Goal: Transaction & Acquisition: Obtain resource

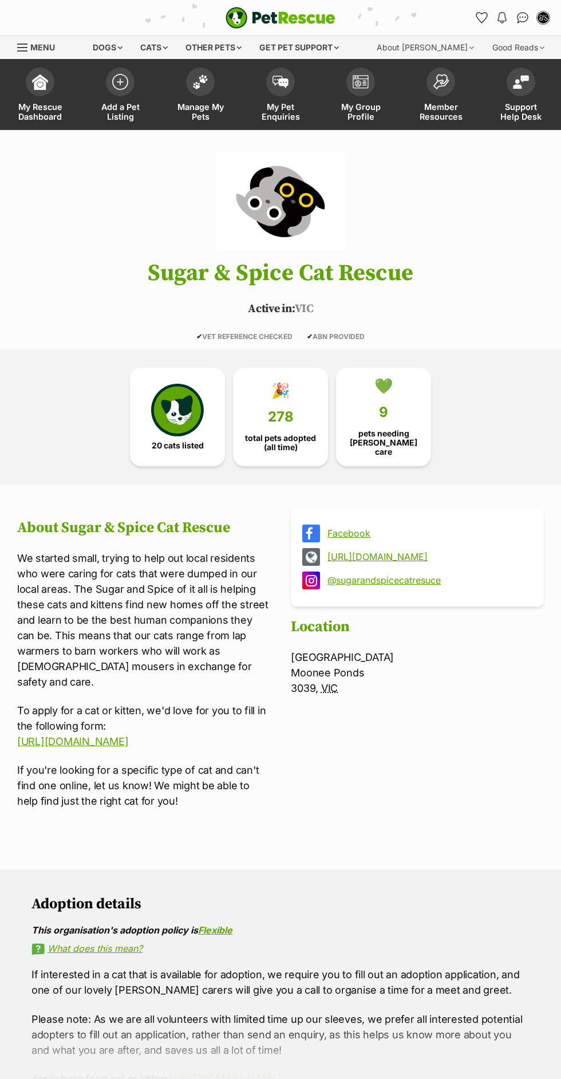
click at [279, 104] on span "My Pet Enquiries" at bounding box center [281, 111] width 52 height 19
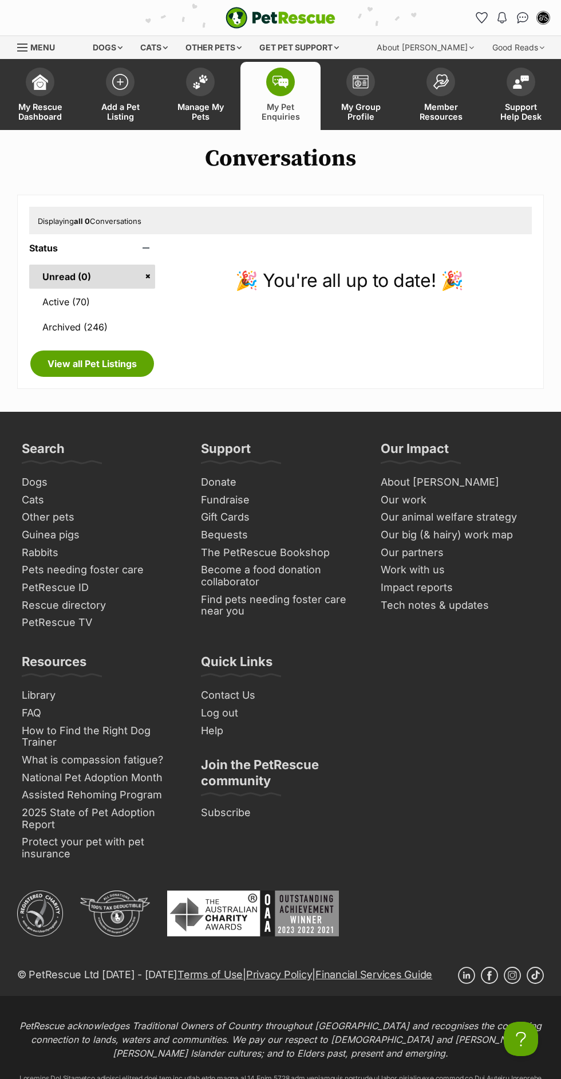
click at [66, 101] on link "My Rescue Dashboard" at bounding box center [40, 96] width 80 height 68
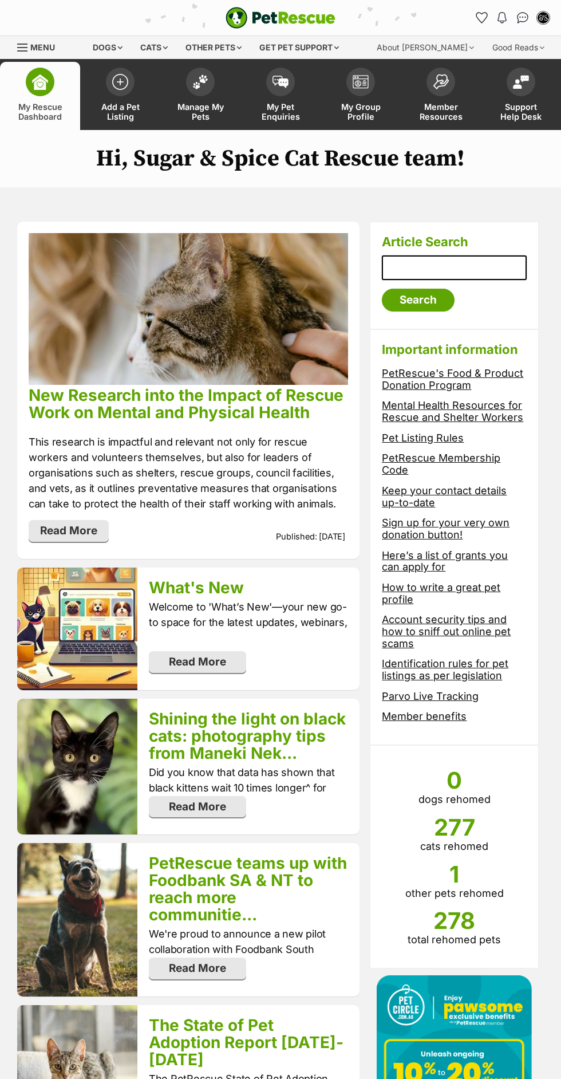
click at [302, 27] on img "PetRescue" at bounding box center [281, 18] width 110 height 22
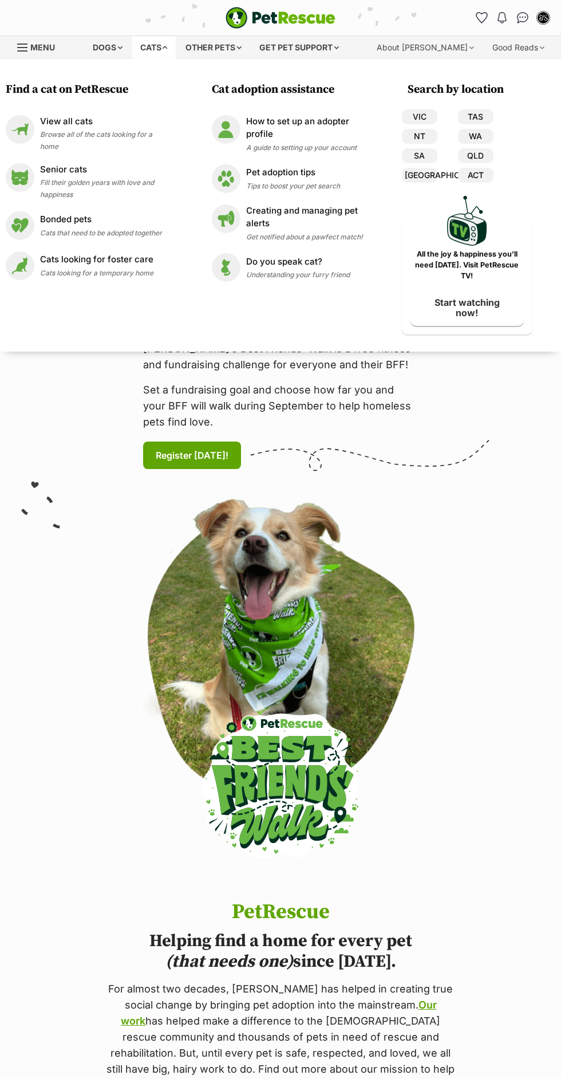
click at [173, 51] on div "Cats" at bounding box center [154, 47] width 44 height 23
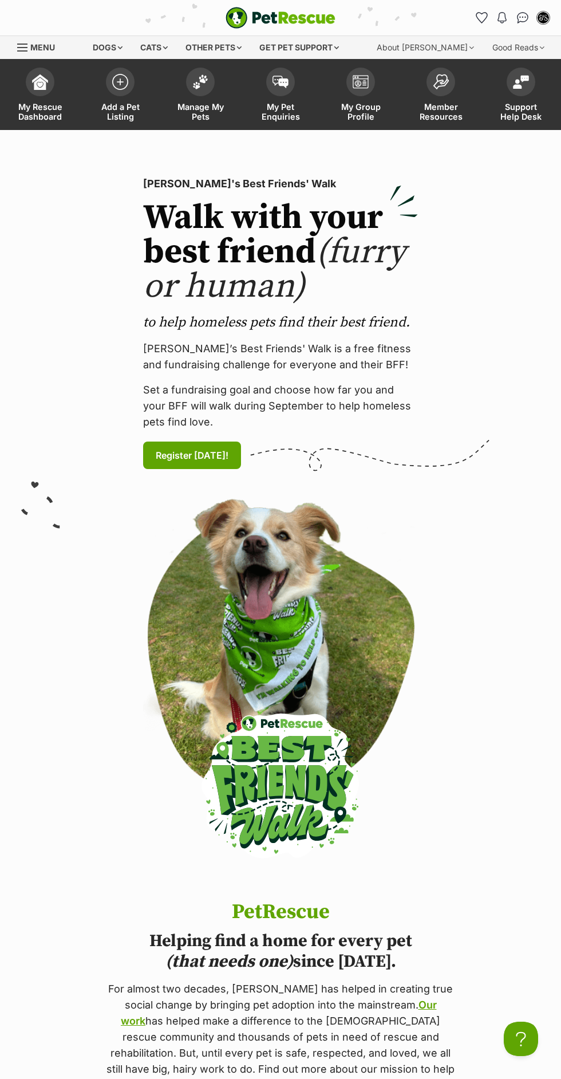
click at [175, 48] on div "Cats" at bounding box center [154, 47] width 44 height 23
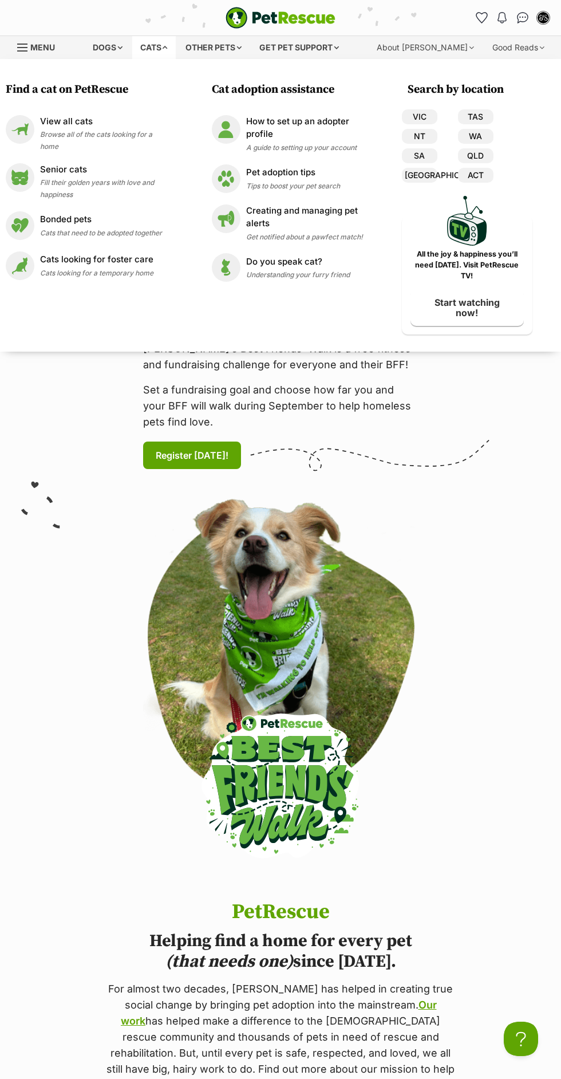
click at [151, 126] on p "View all cats" at bounding box center [106, 121] width 132 height 13
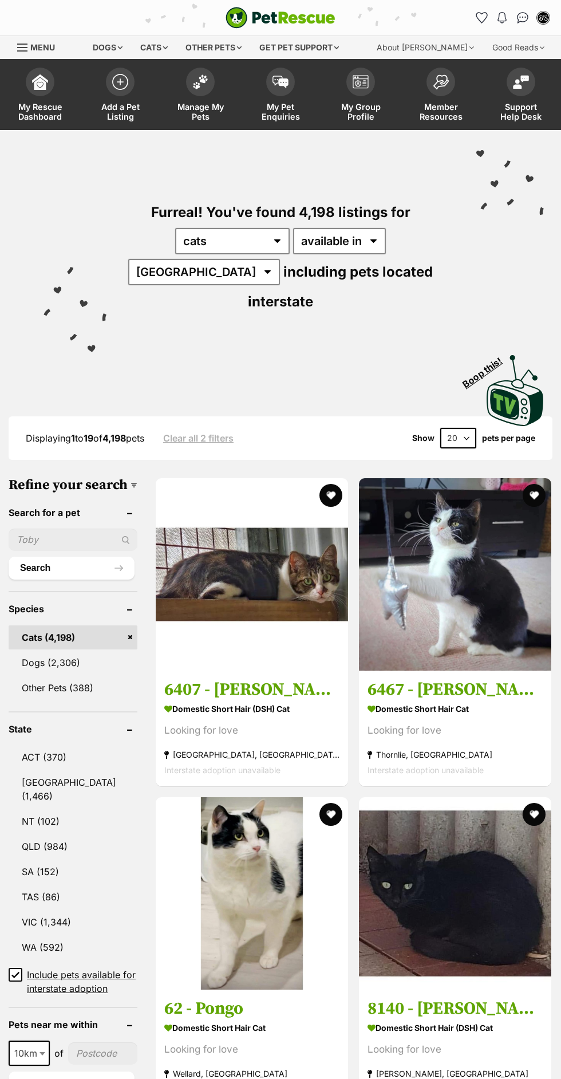
click at [84, 529] on input "text" at bounding box center [73, 540] width 129 height 22
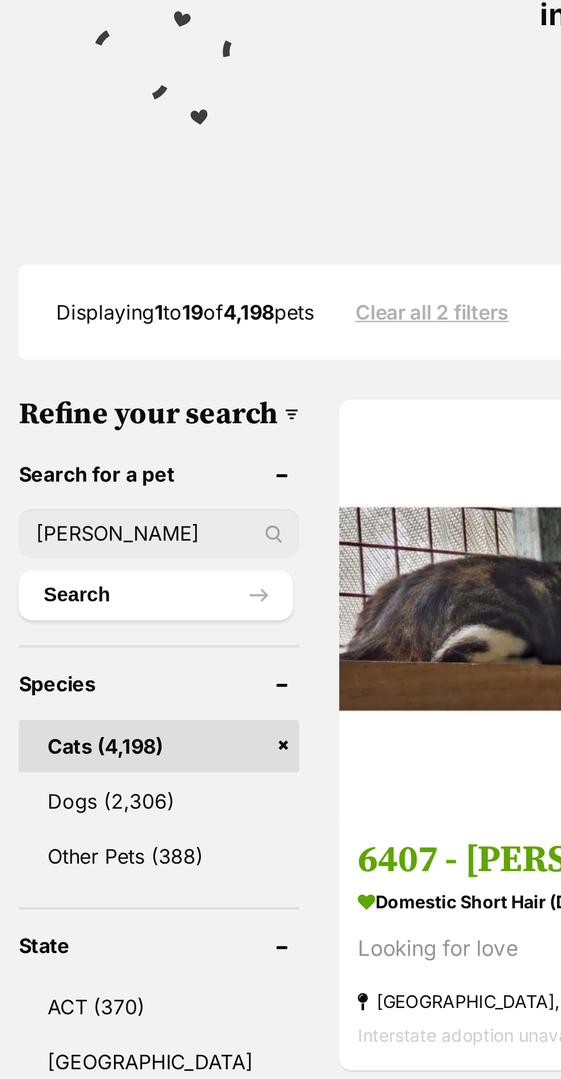
type input "[PERSON_NAME]"
click at [94, 557] on button "Search" at bounding box center [72, 568] width 126 height 23
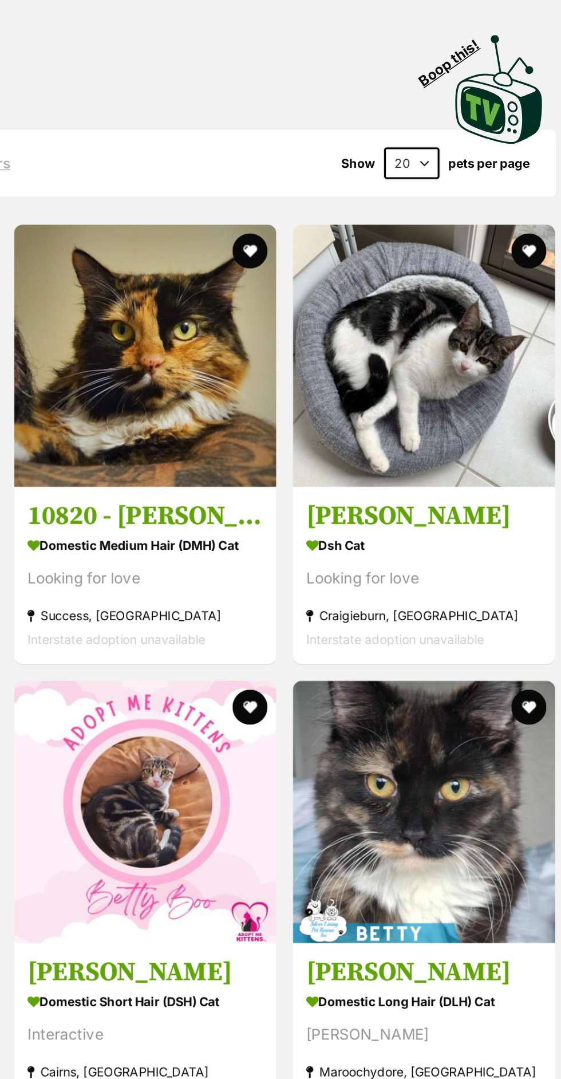
scroll to position [313, 0]
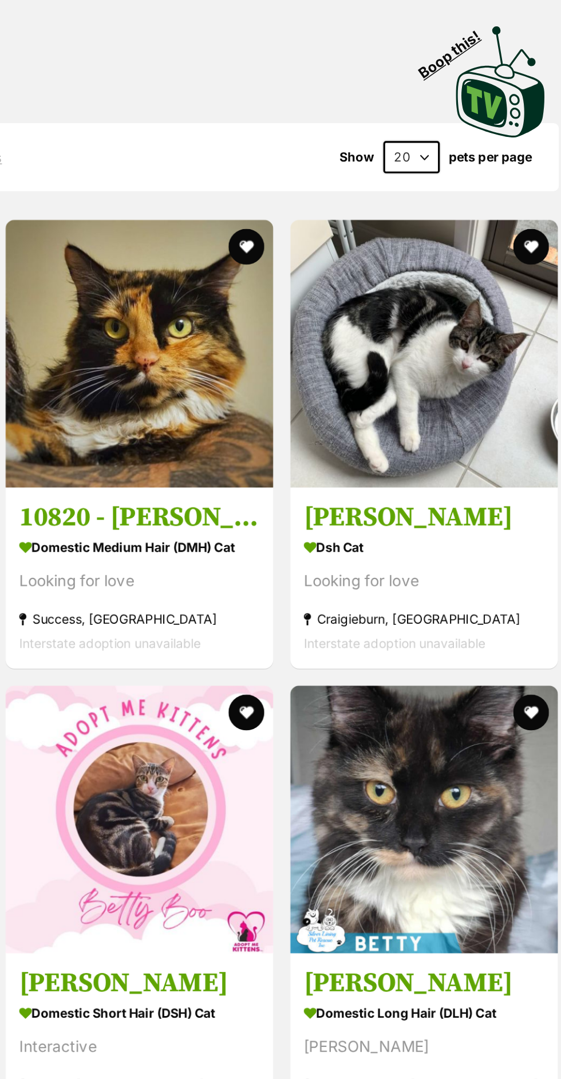
click at [463, 200] on img at bounding box center [466, 250] width 171 height 171
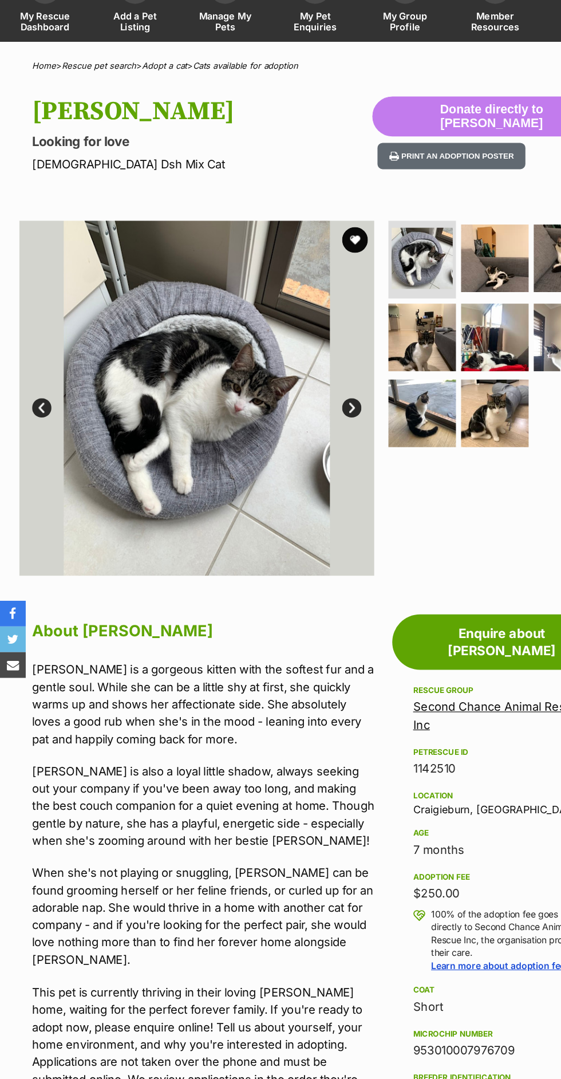
click at [328, 393] on img at bounding box center [175, 359] width 316 height 316
click at [317, 370] on link "Next" at bounding box center [313, 367] width 17 height 17
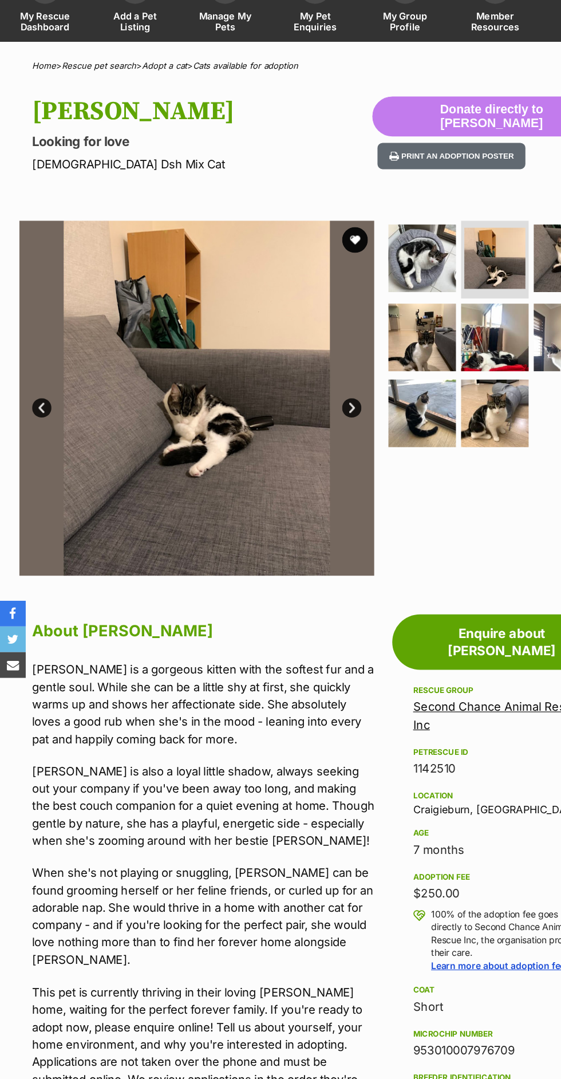
click at [348, 393] on img at bounding box center [376, 372] width 60 height 60
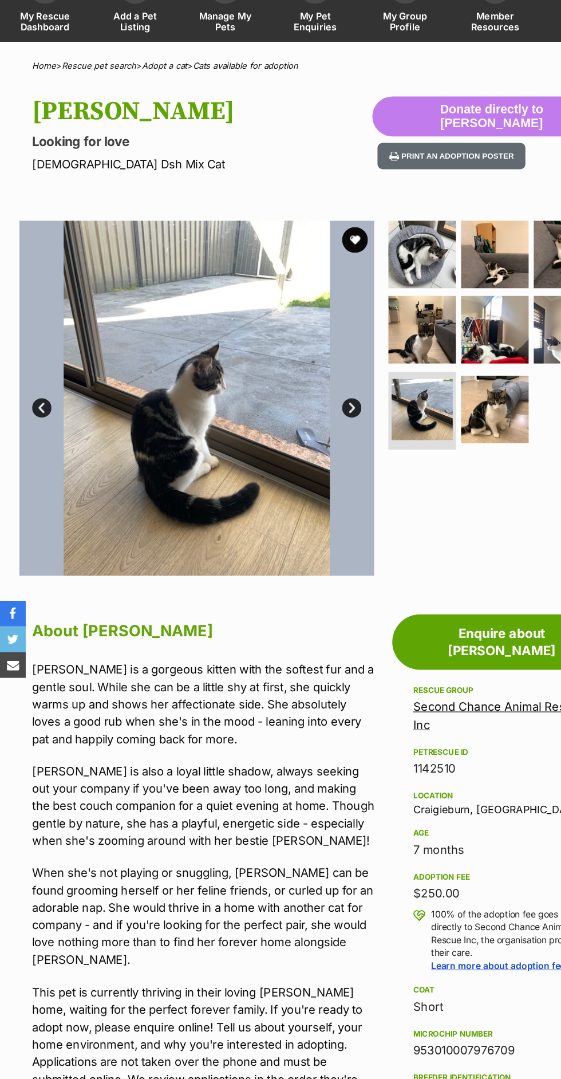
click at [349, 388] on img at bounding box center [376, 369] width 54 height 54
click at [318, 372] on link "Next" at bounding box center [313, 367] width 17 height 17
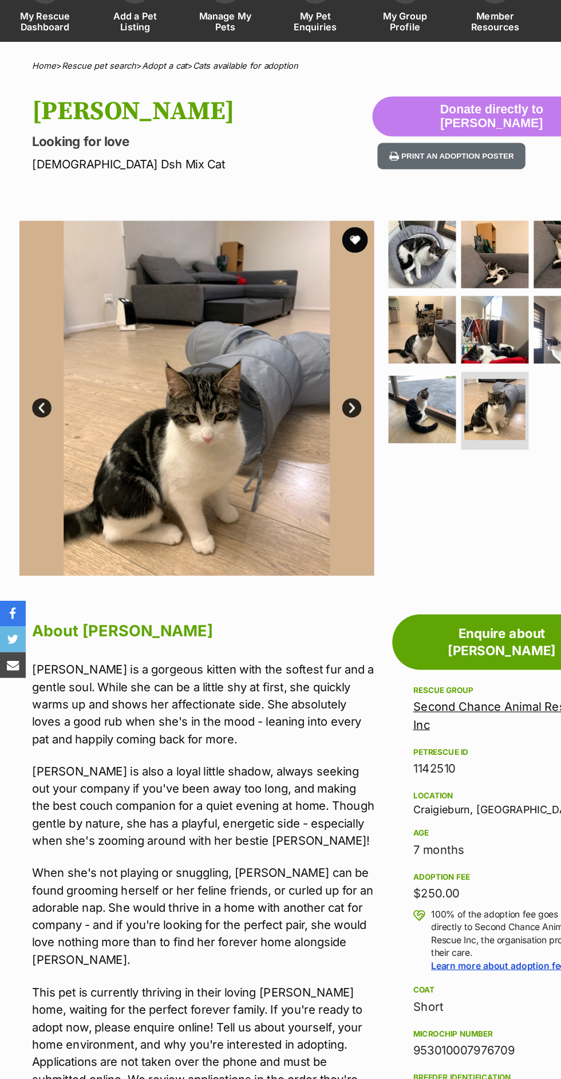
click at [317, 368] on link "Next" at bounding box center [313, 367] width 17 height 17
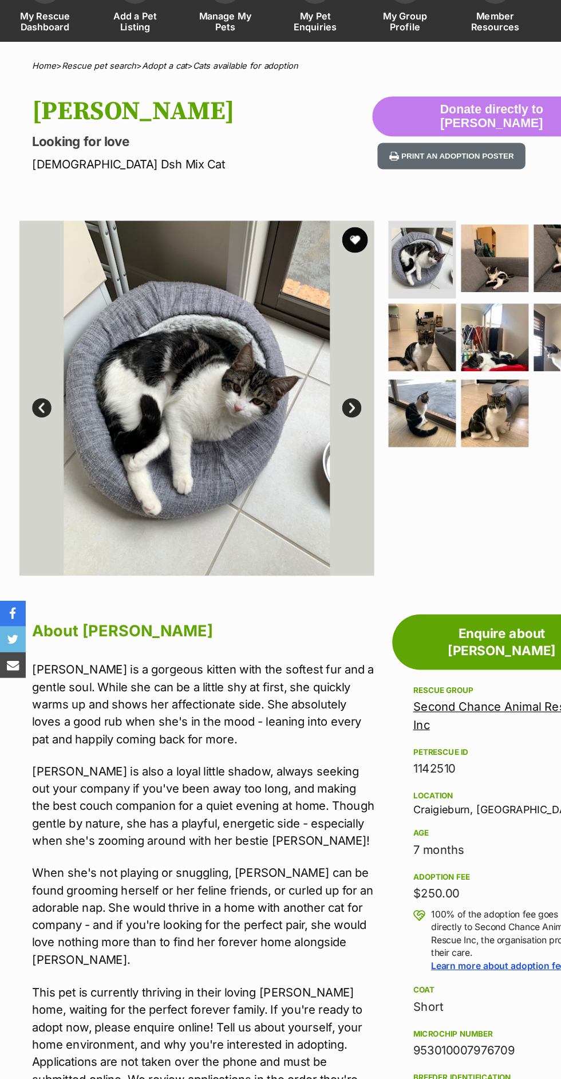
click at [439, 231] on img at bounding box center [441, 234] width 60 height 60
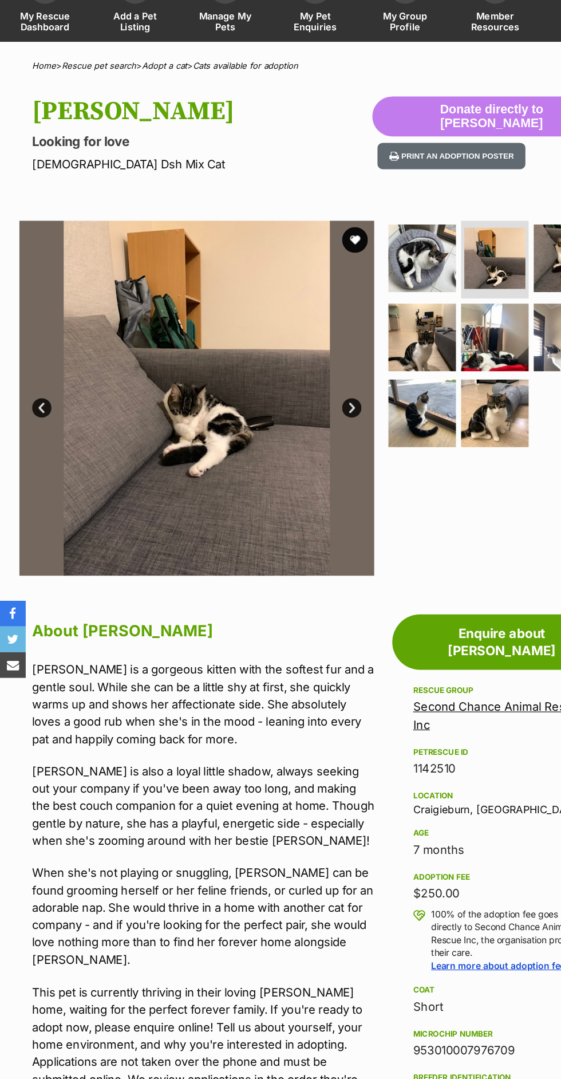
click at [460, 256] on img at bounding box center [440, 234] width 54 height 54
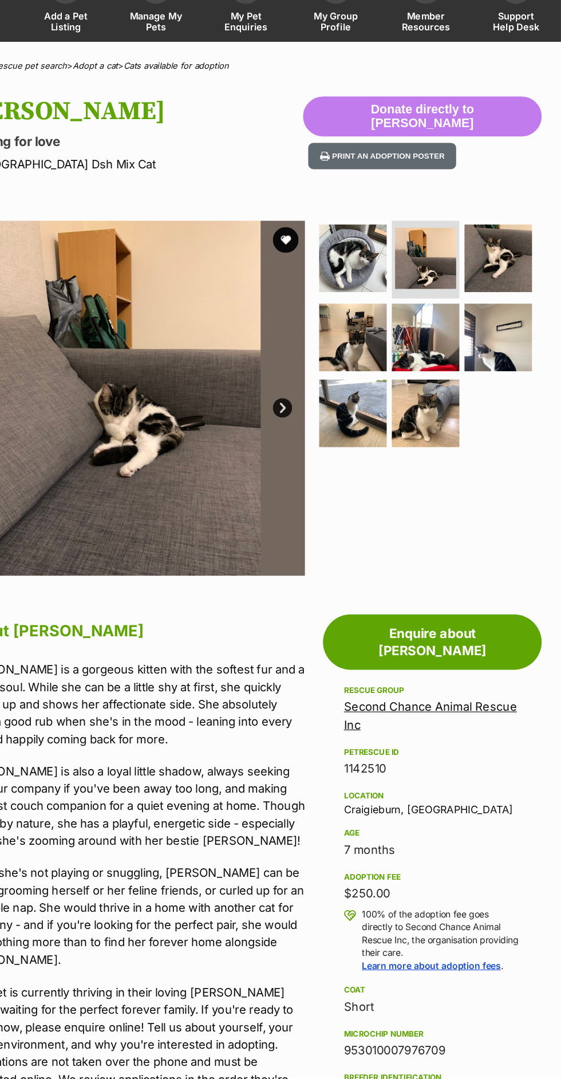
click at [514, 238] on img at bounding box center [505, 234] width 60 height 60
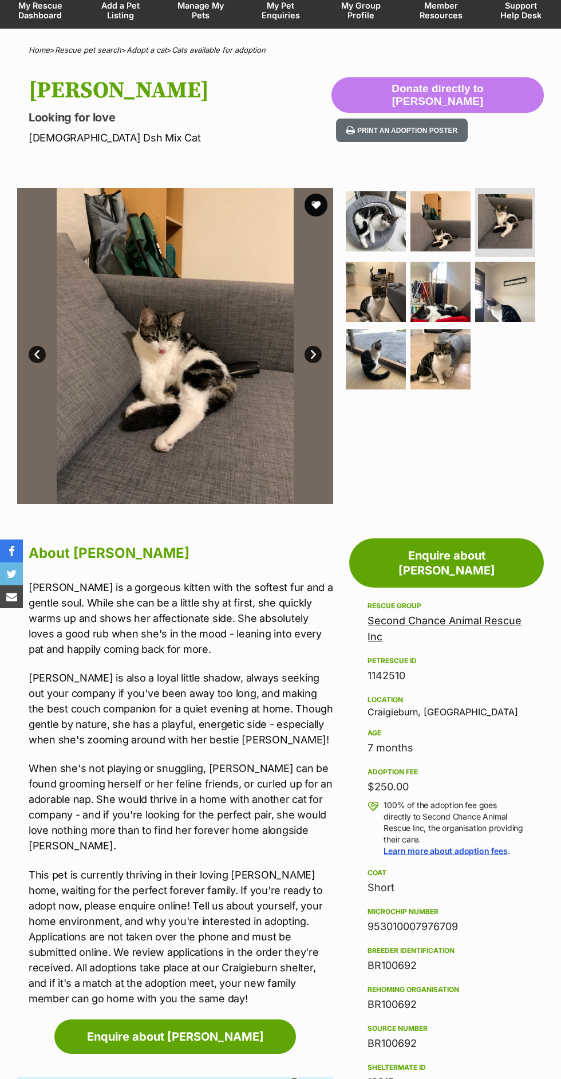
scroll to position [112, 0]
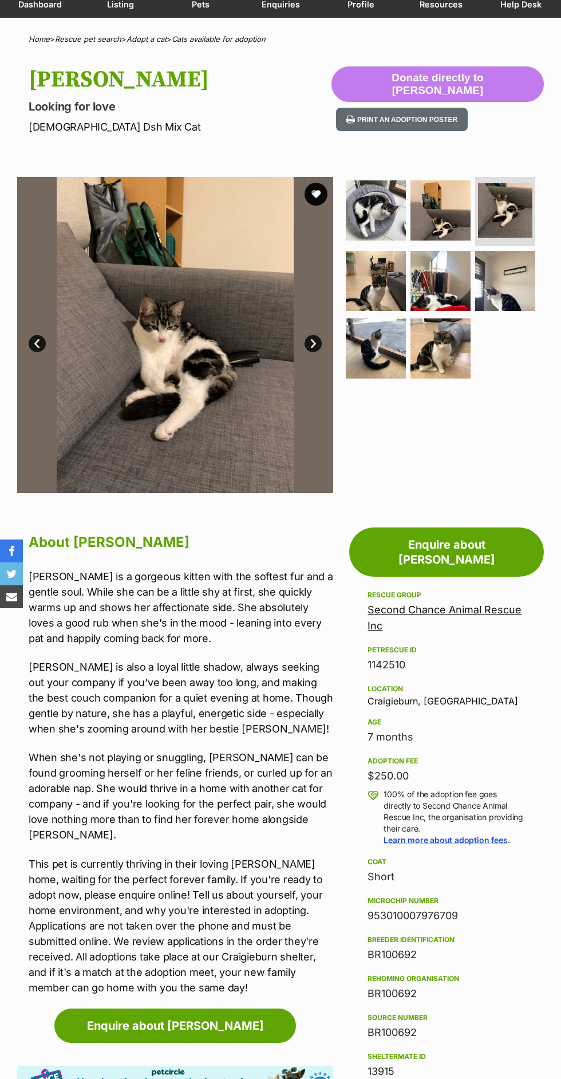
click at [399, 286] on img at bounding box center [376, 281] width 60 height 60
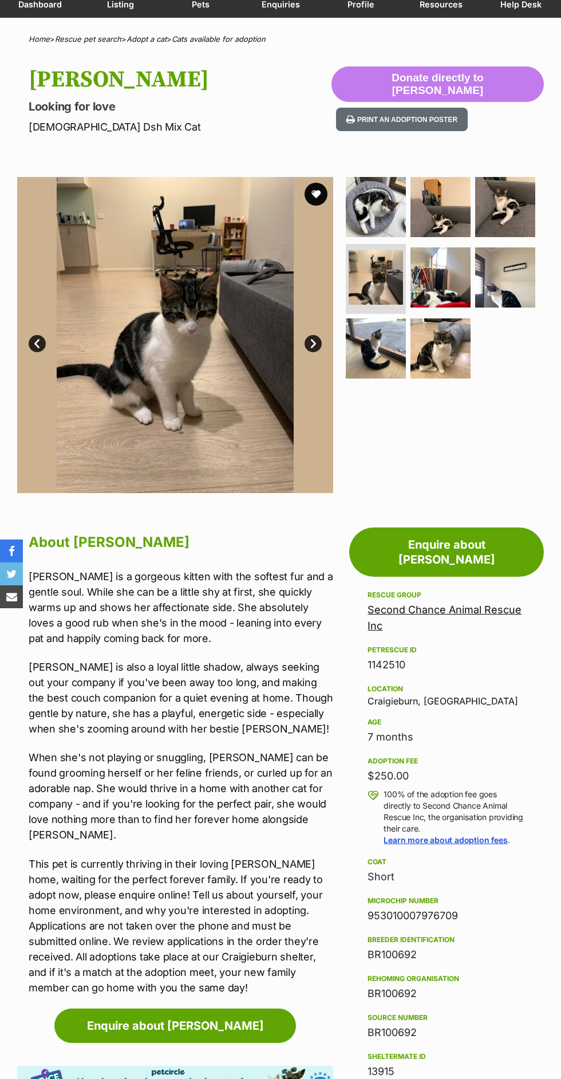
click at [449, 299] on img at bounding box center [441, 277] width 60 height 60
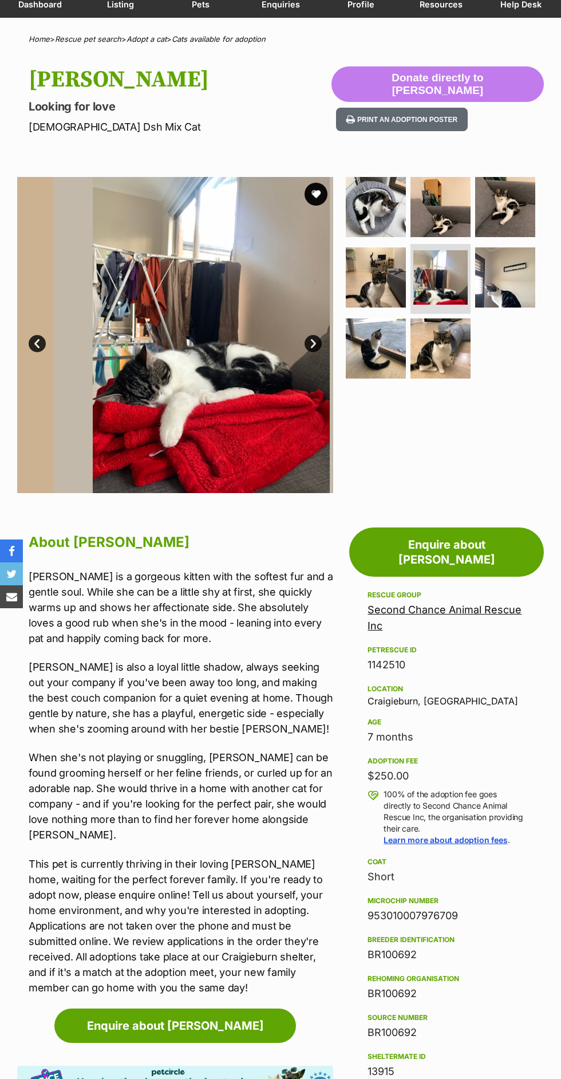
click at [507, 274] on img at bounding box center [505, 277] width 60 height 60
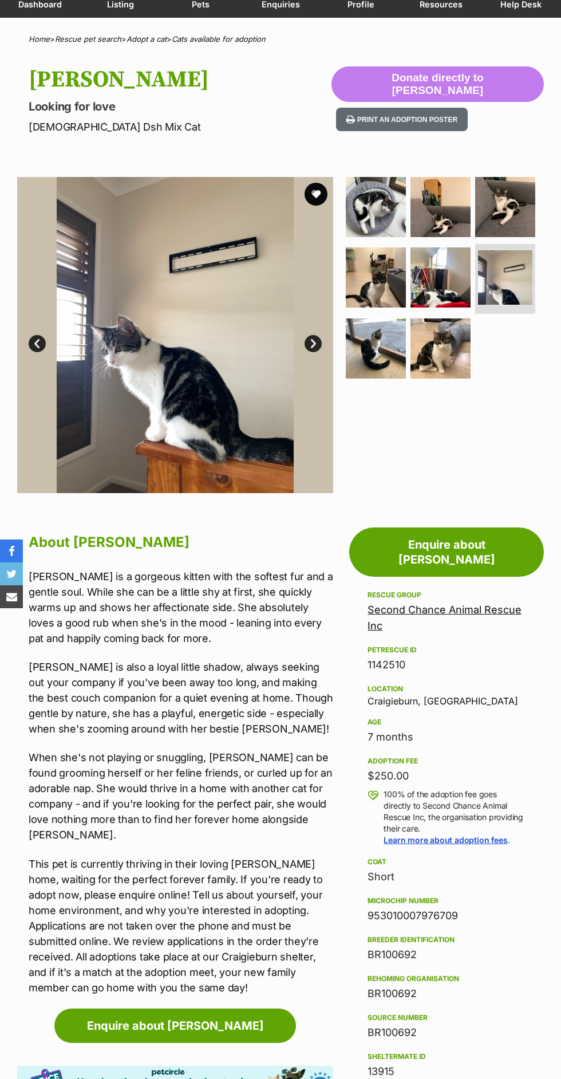
click at [387, 374] on link at bounding box center [376, 375] width 60 height 12
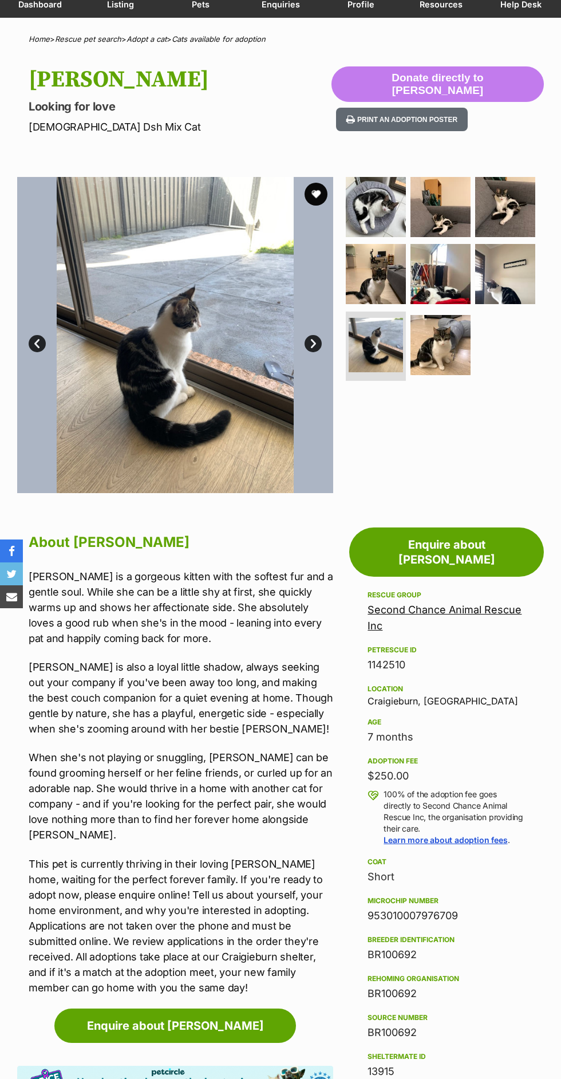
click at [454, 348] on img at bounding box center [441, 345] width 60 height 60
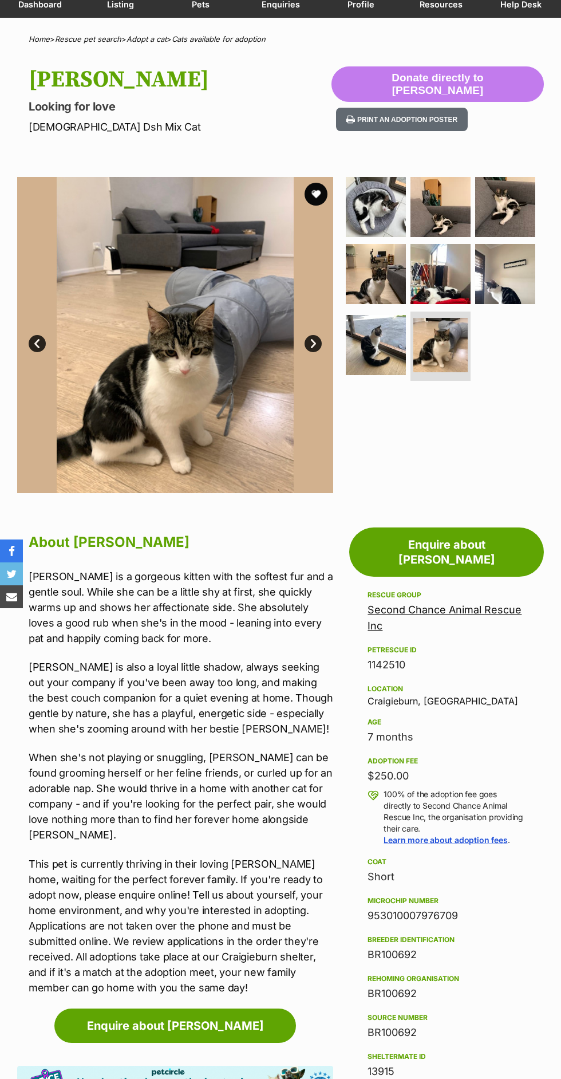
click at [397, 227] on img at bounding box center [376, 207] width 60 height 60
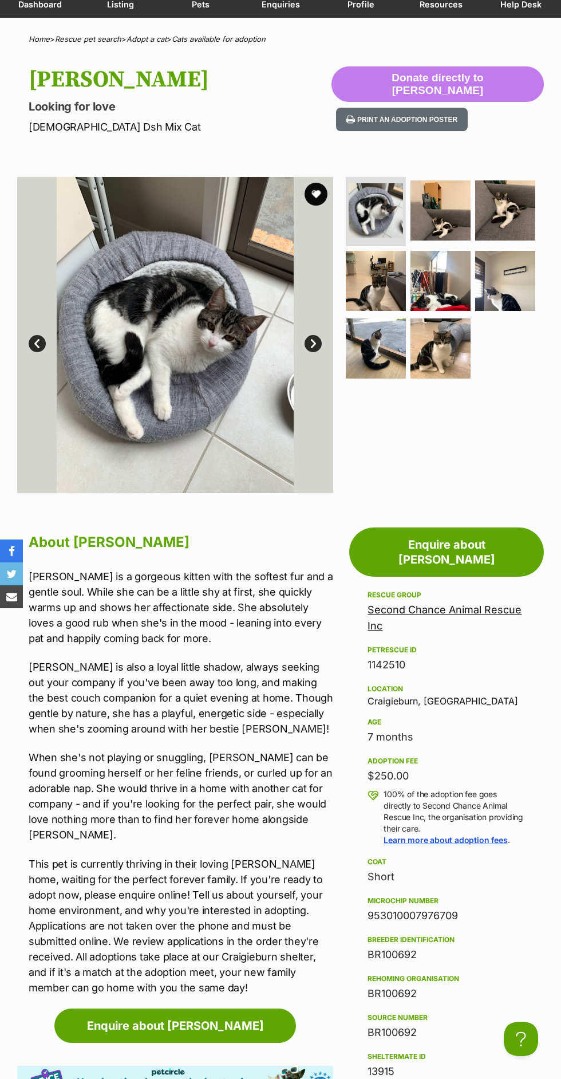
scroll to position [0, 0]
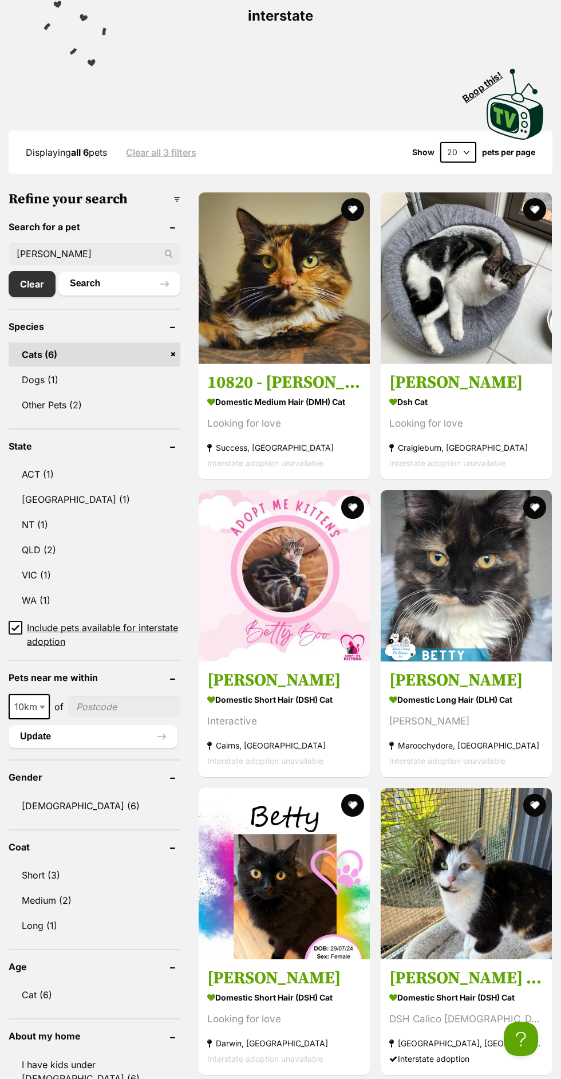
click at [144, 243] on input "[PERSON_NAME]" at bounding box center [95, 254] width 172 height 22
click at [510, 416] on div "Looking for love" at bounding box center [466, 423] width 154 height 15
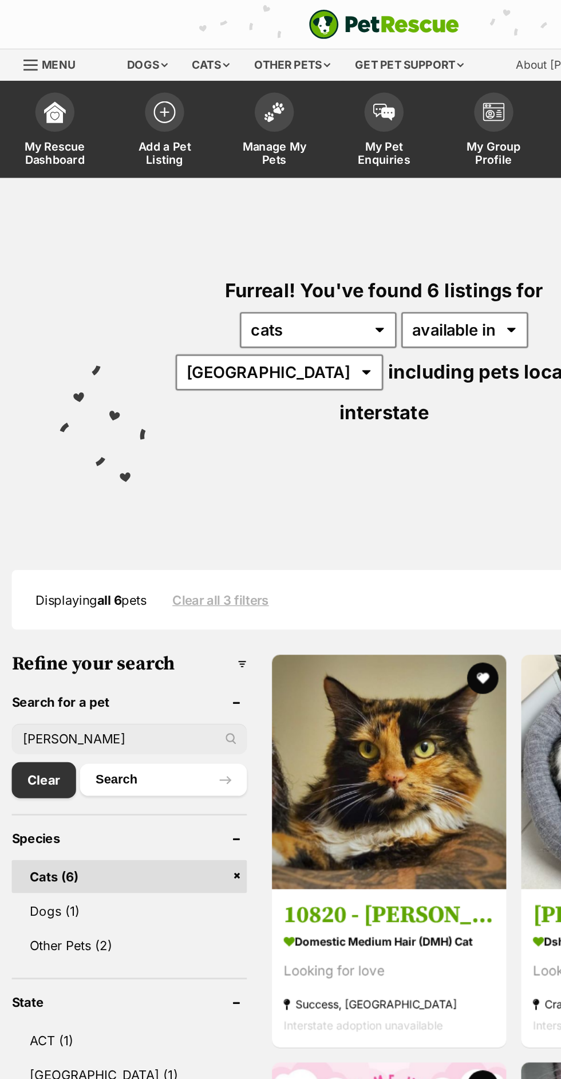
click at [152, 529] on input "[PERSON_NAME]" at bounding box center [95, 540] width 172 height 22
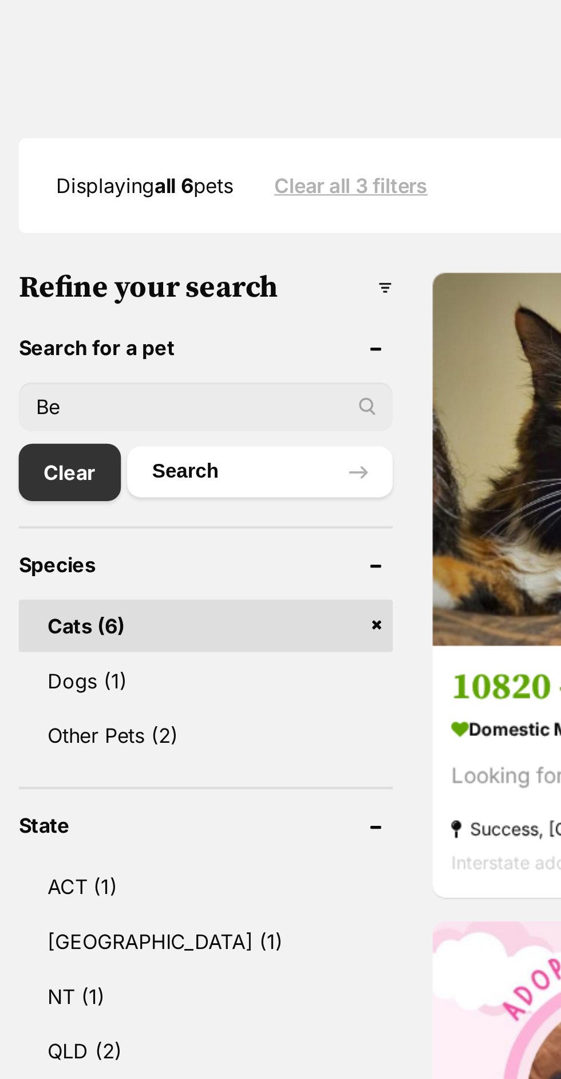
type input "B"
type input "Normie"
click at [118, 558] on button "Search" at bounding box center [119, 569] width 122 height 23
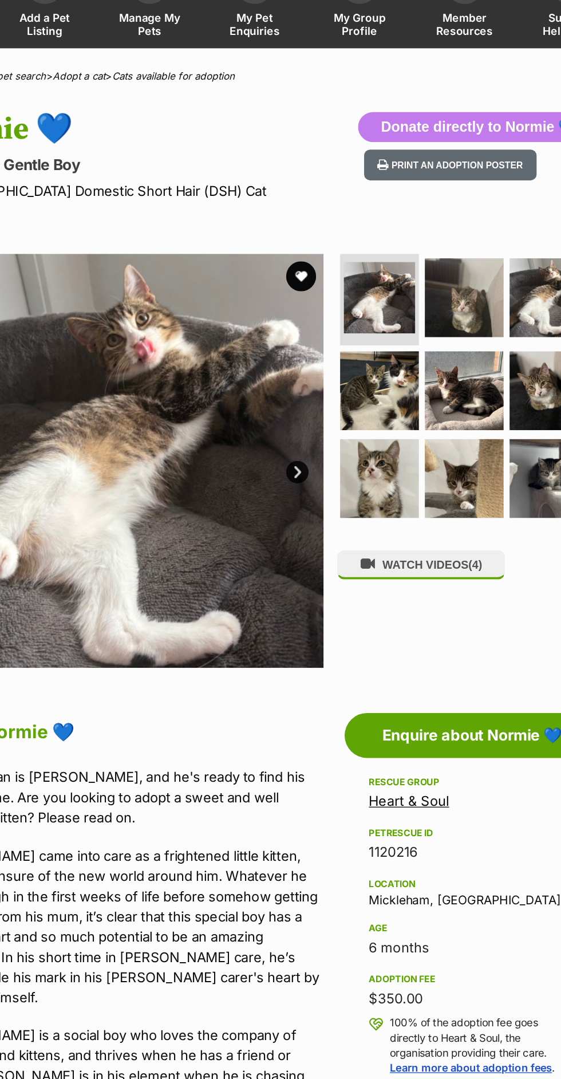
click at [392, 474] on img at bounding box center [376, 453] width 60 height 60
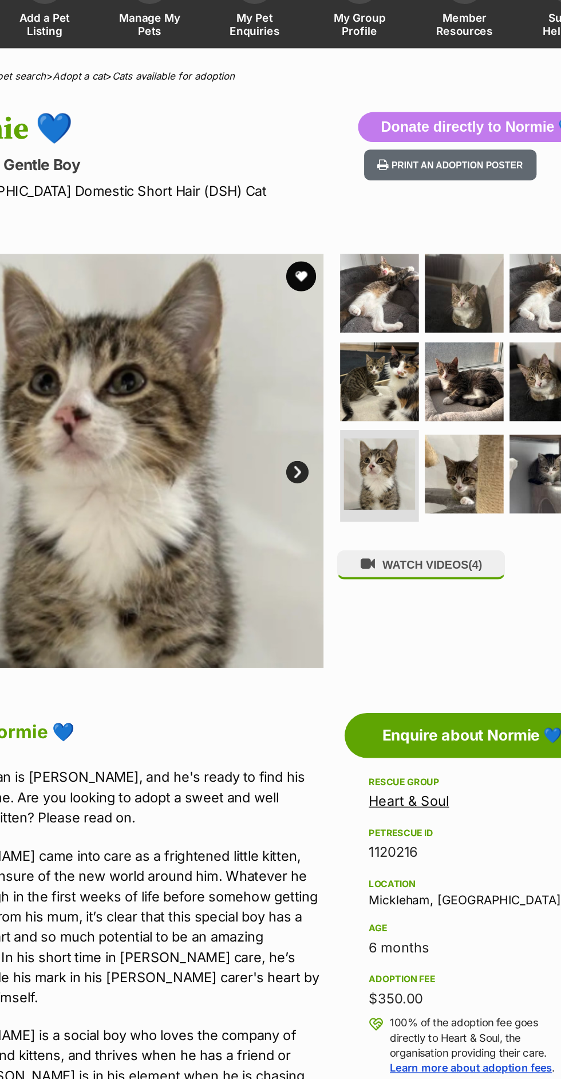
click at [376, 311] on img at bounding box center [376, 312] width 60 height 60
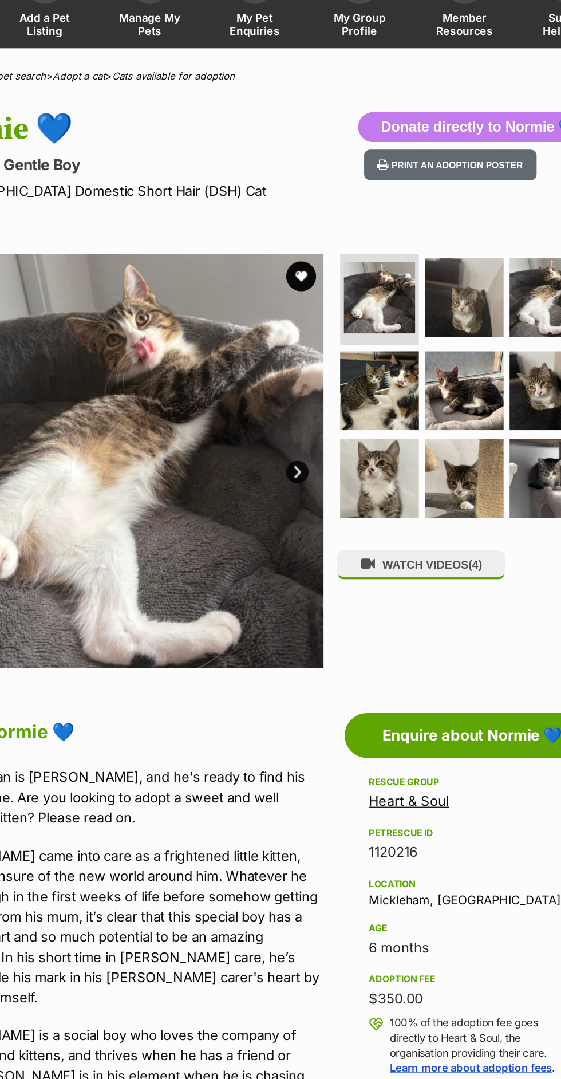
scroll to position [3, 0]
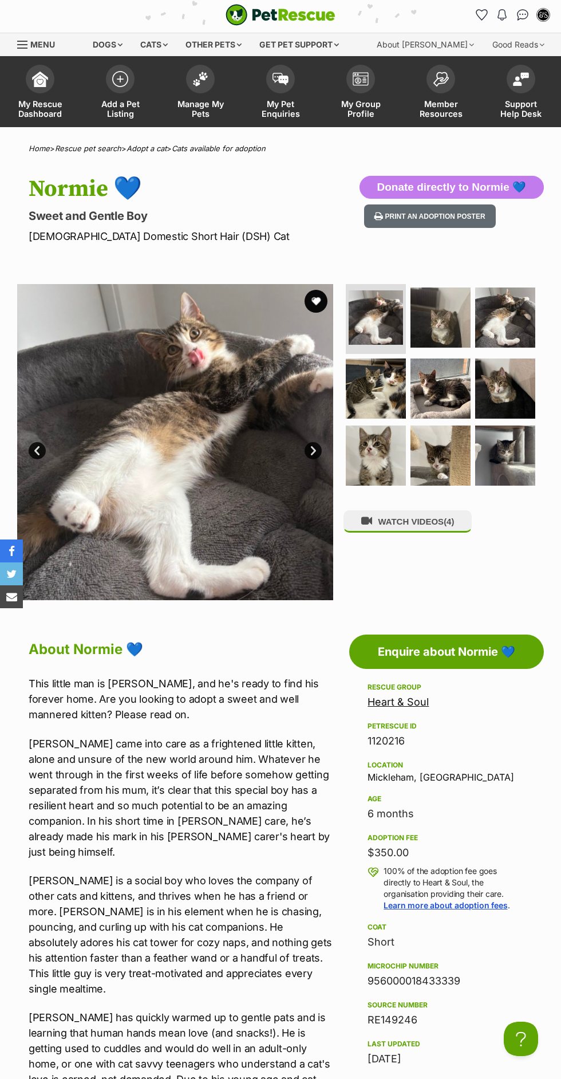
click at [432, 318] on img at bounding box center [441, 317] width 60 height 60
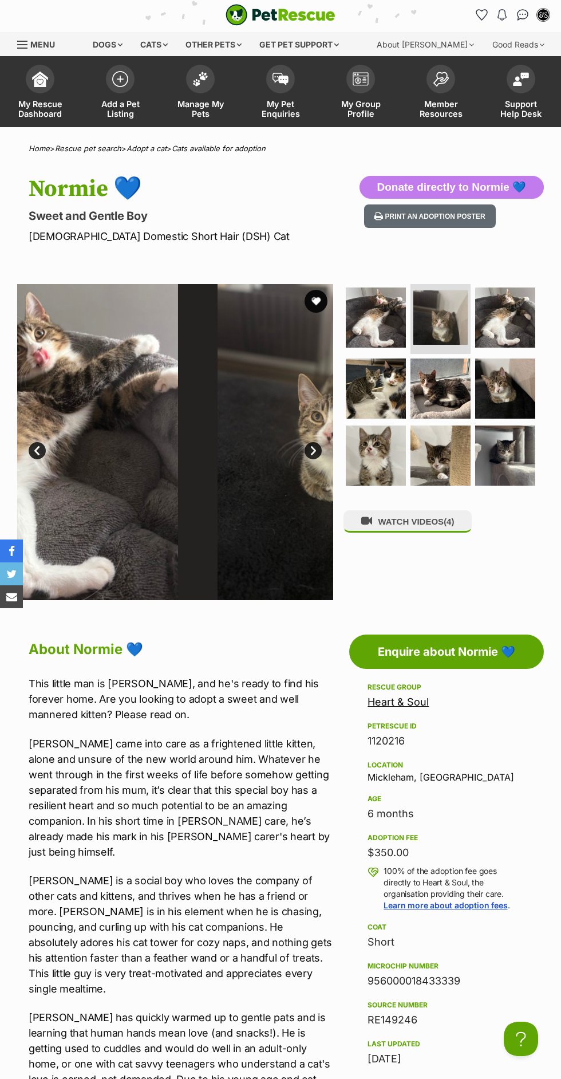
click at [508, 311] on img at bounding box center [505, 317] width 60 height 60
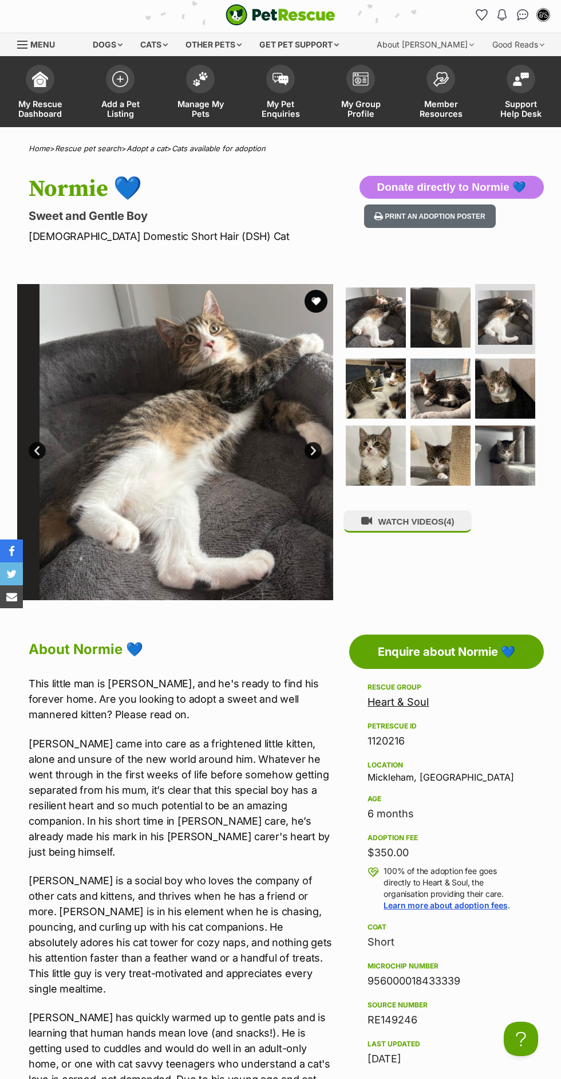
click at [391, 393] on img at bounding box center [376, 388] width 60 height 60
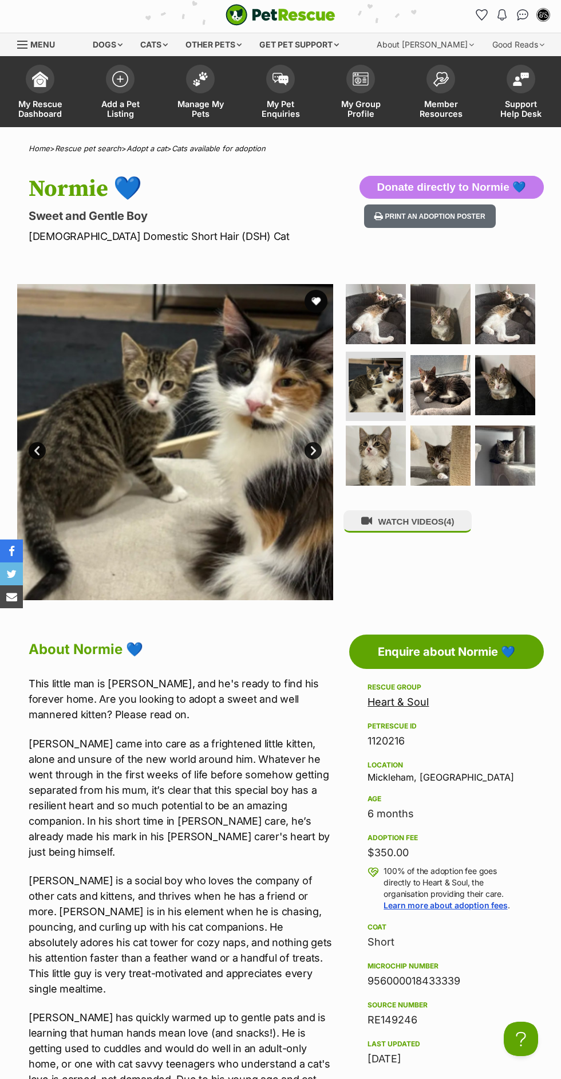
click at [457, 369] on img at bounding box center [441, 385] width 60 height 60
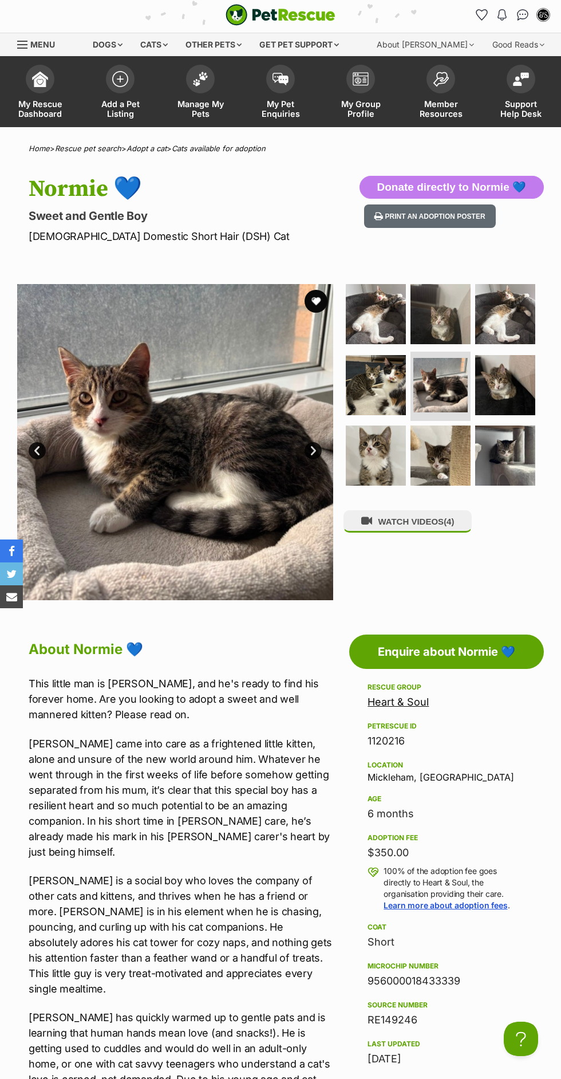
click at [512, 365] on img at bounding box center [505, 385] width 60 height 60
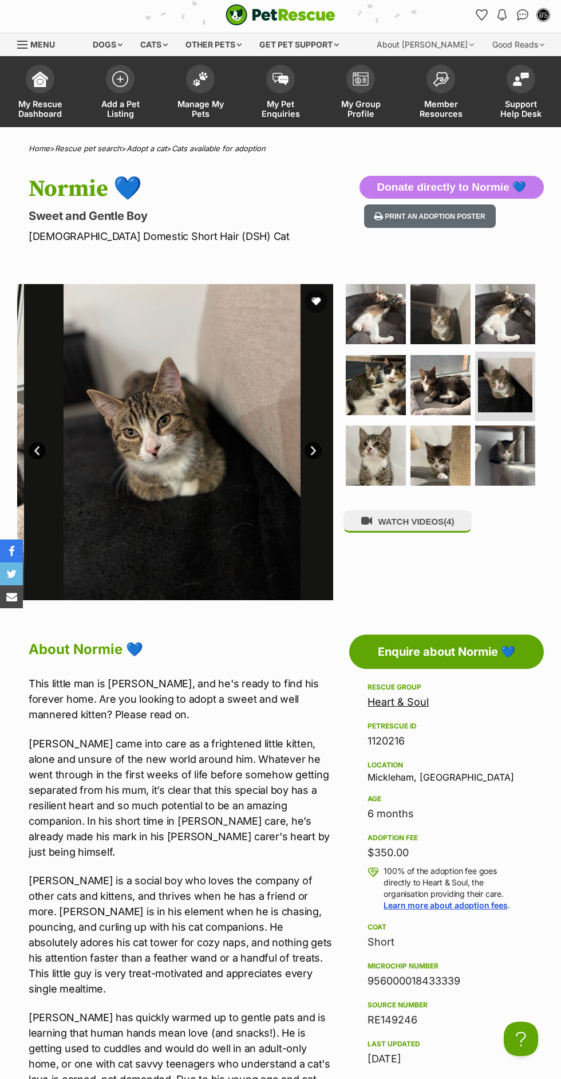
click at [396, 458] on img at bounding box center [376, 455] width 60 height 60
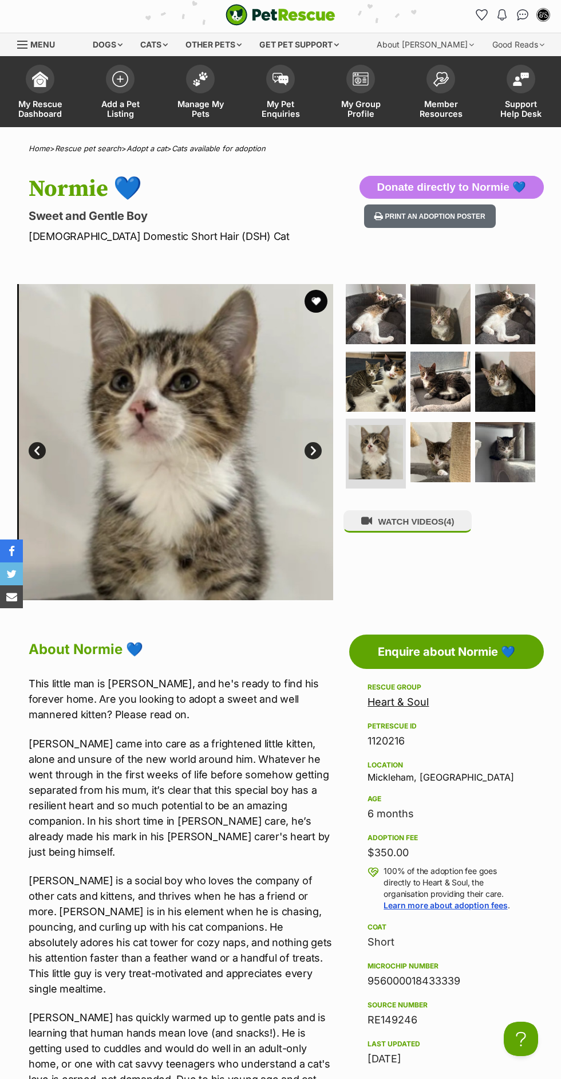
click at [457, 425] on img at bounding box center [441, 452] width 60 height 60
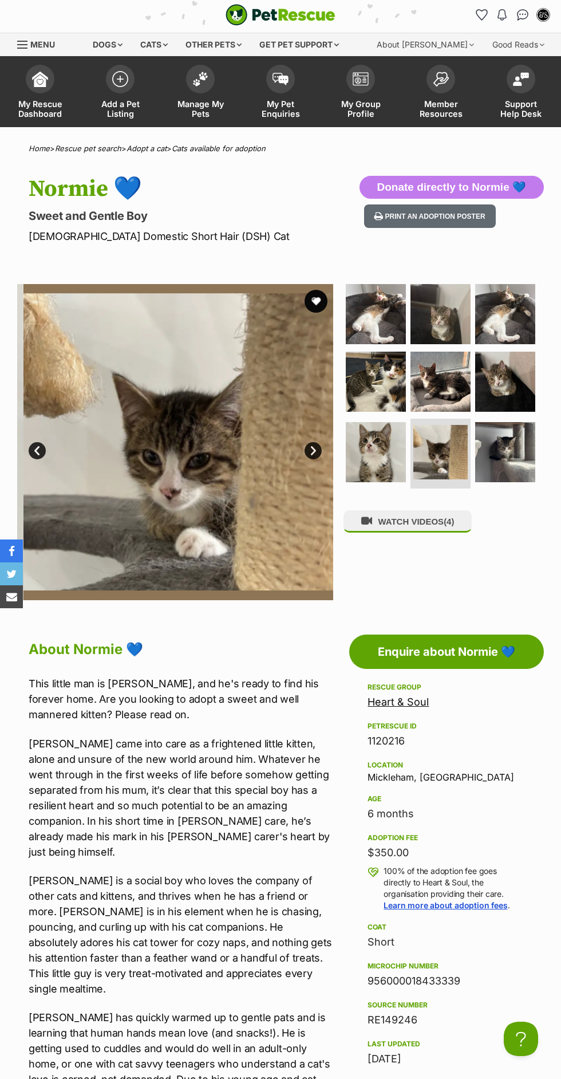
click at [506, 422] on img at bounding box center [505, 452] width 60 height 60
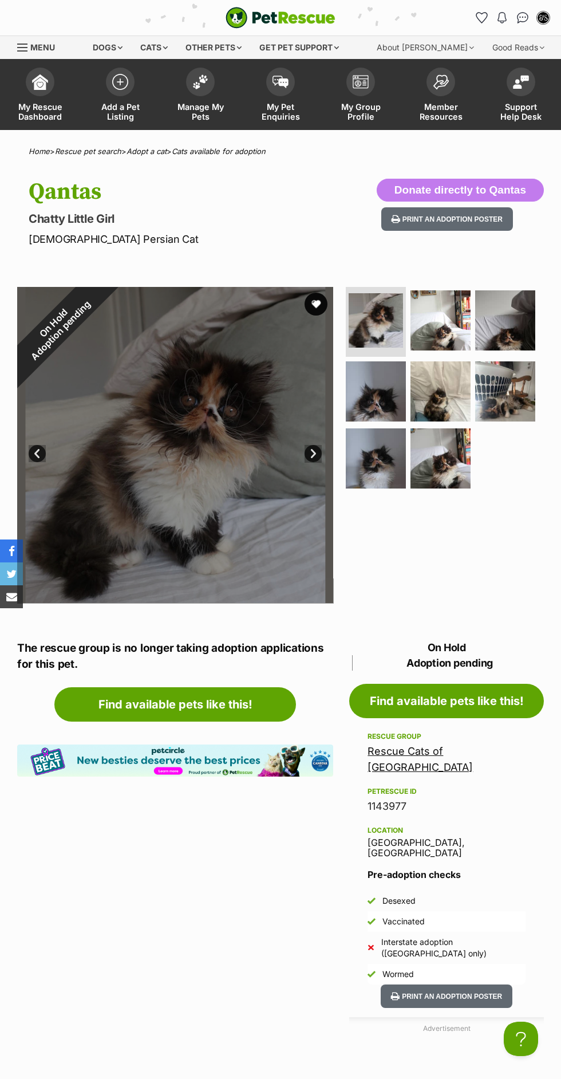
click at [443, 346] on img at bounding box center [441, 320] width 60 height 60
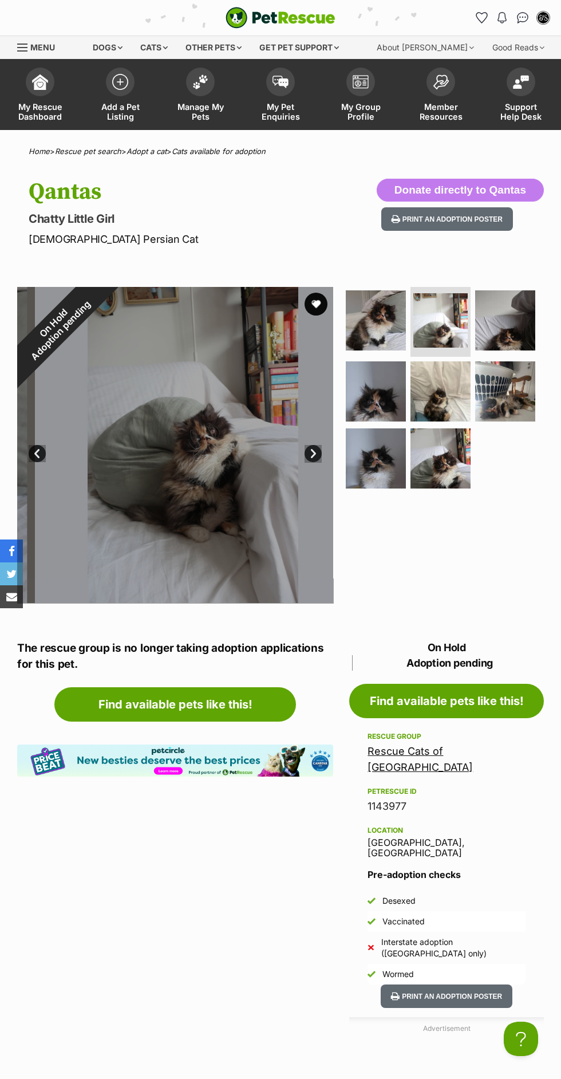
click at [369, 336] on img at bounding box center [376, 320] width 60 height 60
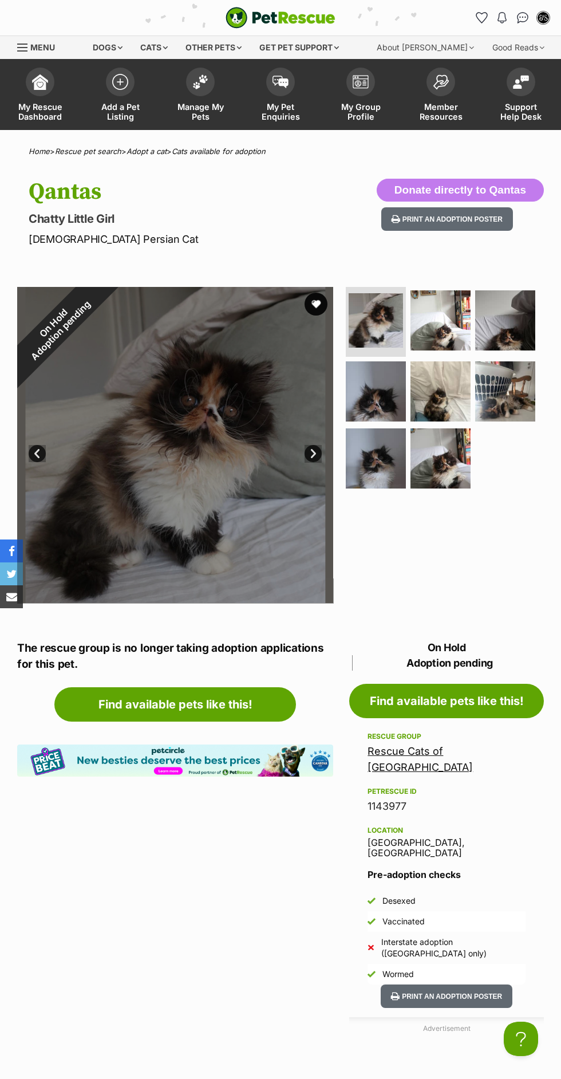
click at [352, 380] on img at bounding box center [376, 391] width 60 height 60
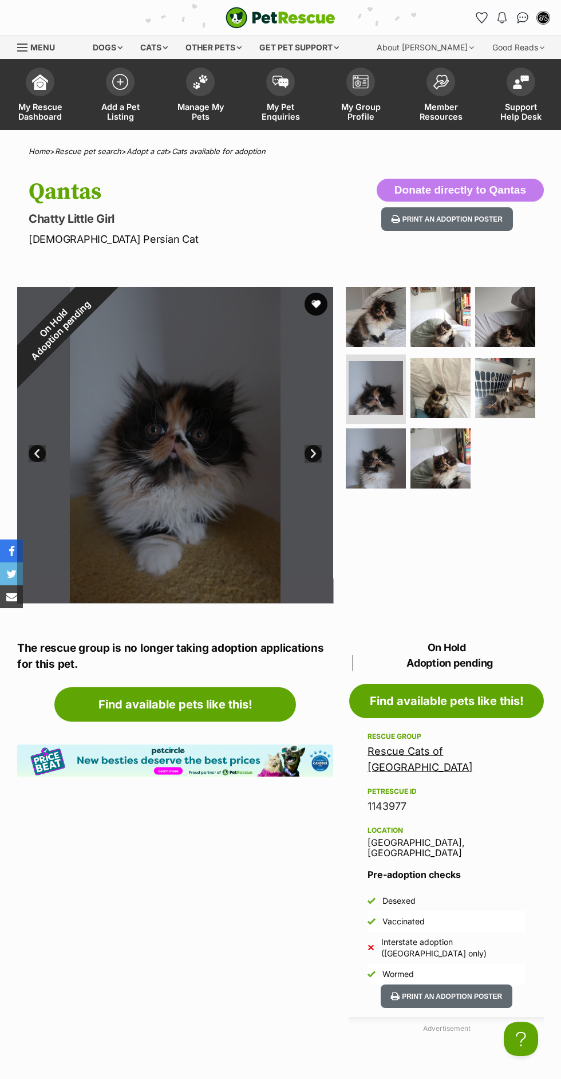
click at [473, 758] on link "Rescue Cats of [GEOGRAPHIC_DATA]" at bounding box center [420, 759] width 105 height 28
click at [472, 787] on div "PetRescue ID" at bounding box center [447, 791] width 158 height 9
click at [460, 757] on link "Rescue Cats of [GEOGRAPHIC_DATA]" at bounding box center [420, 759] width 105 height 28
